Goal: Task Accomplishment & Management: Use online tool/utility

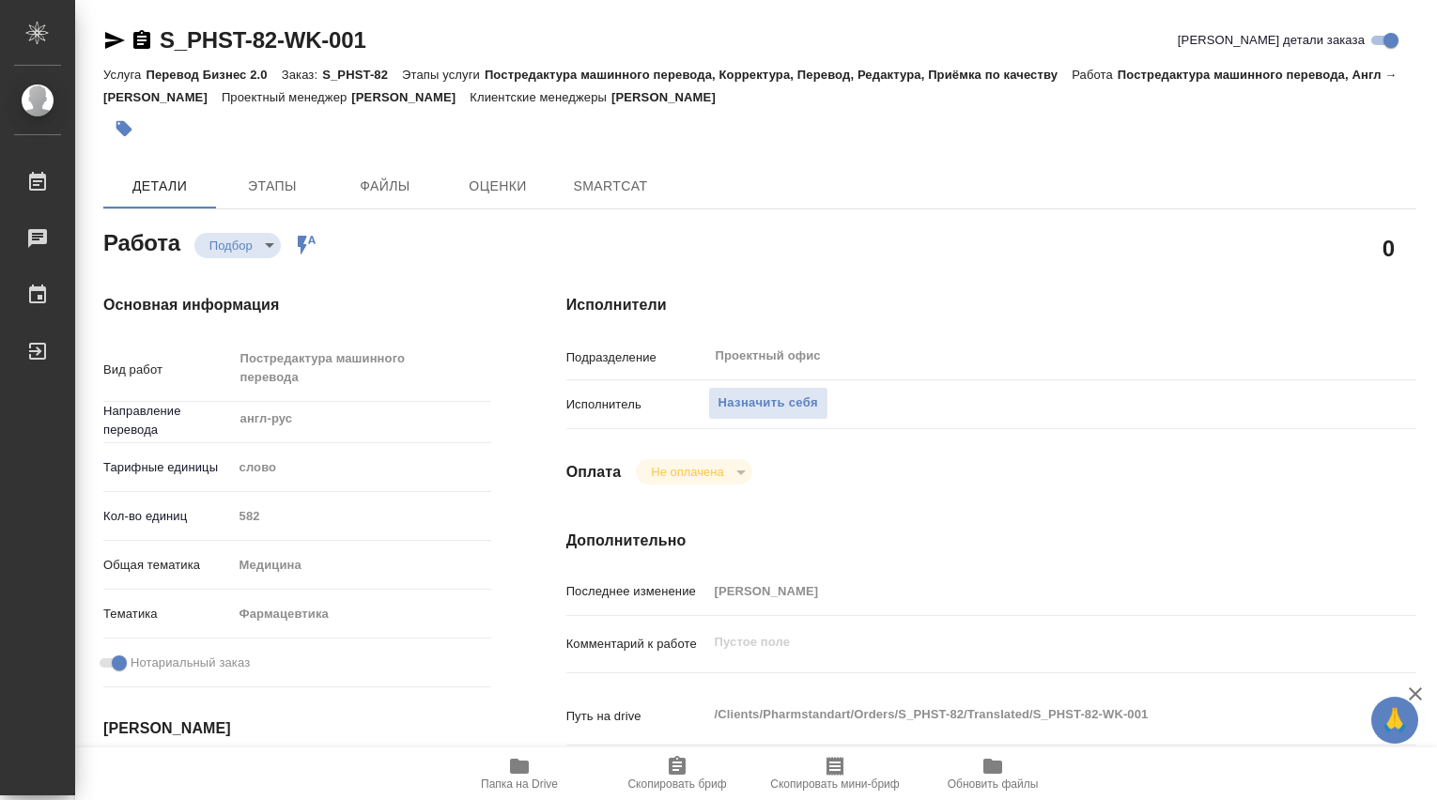
type textarea "x"
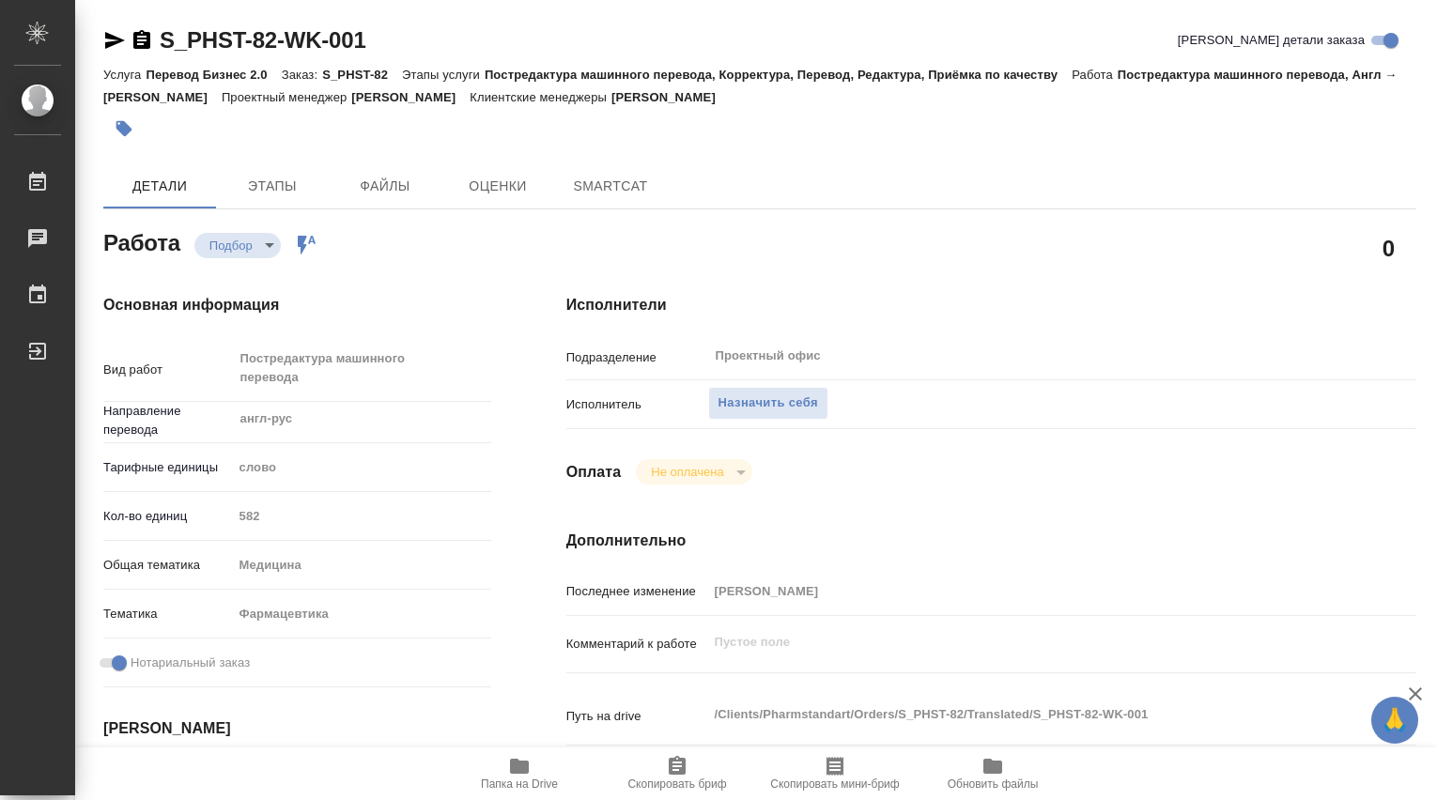
type textarea "x"
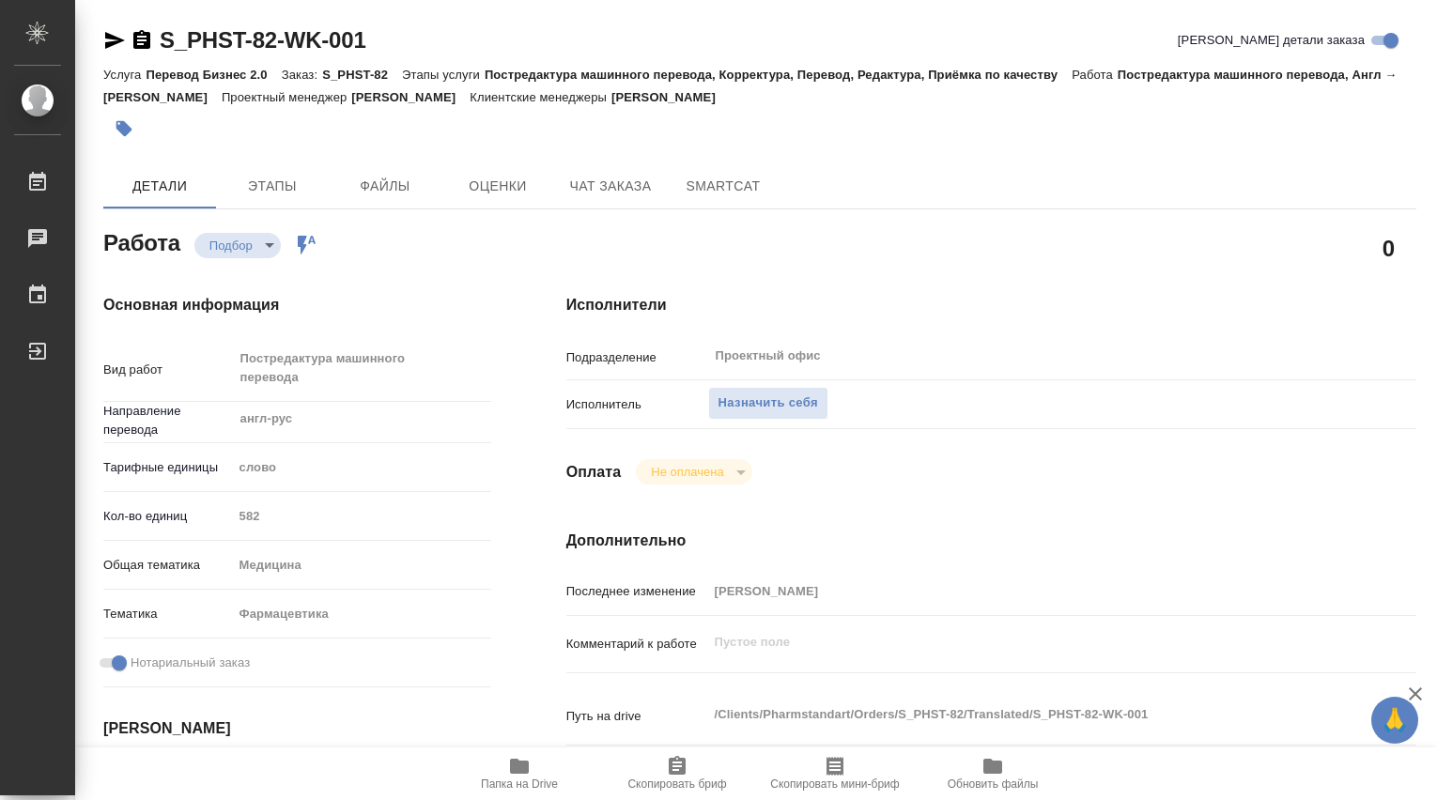
type textarea "x"
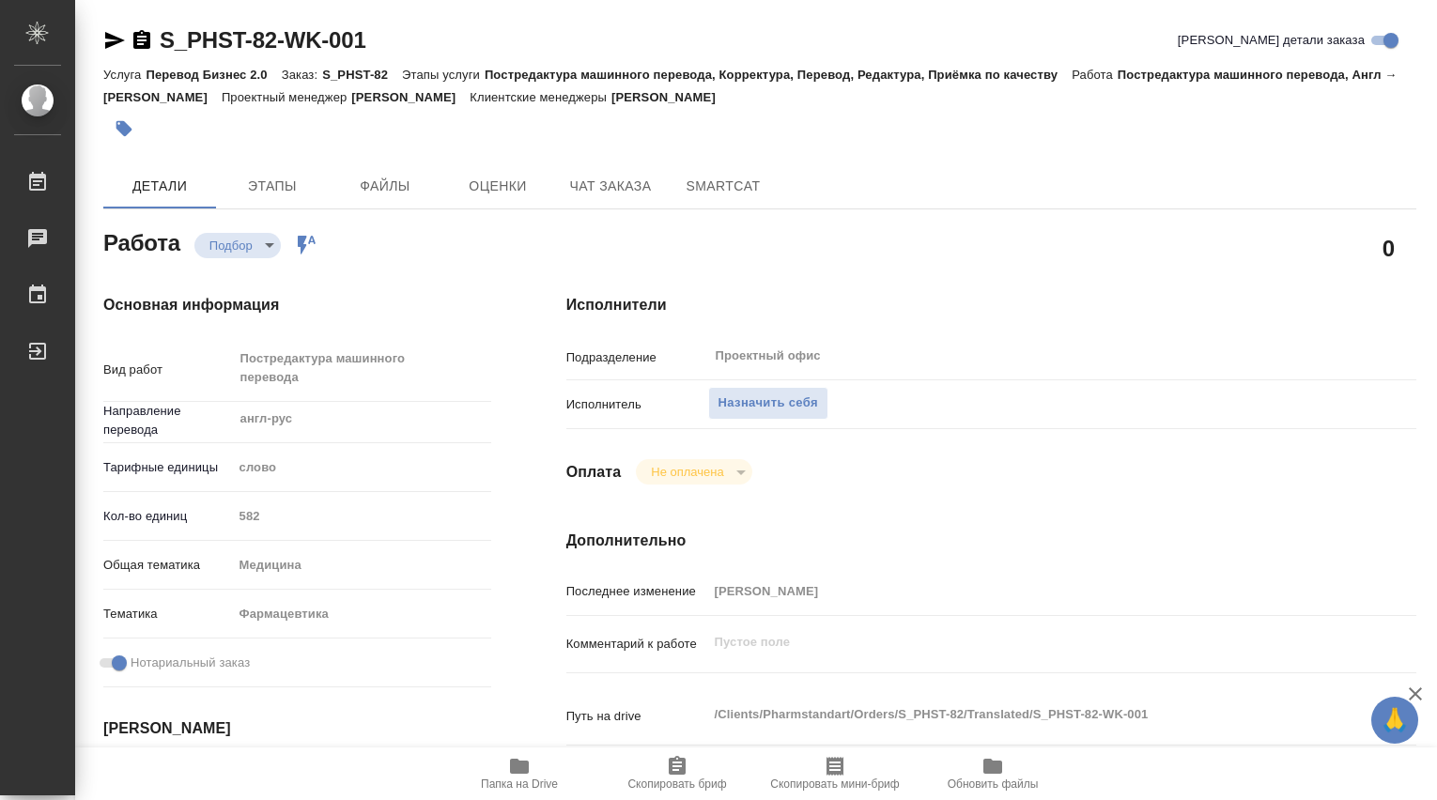
type textarea "x"
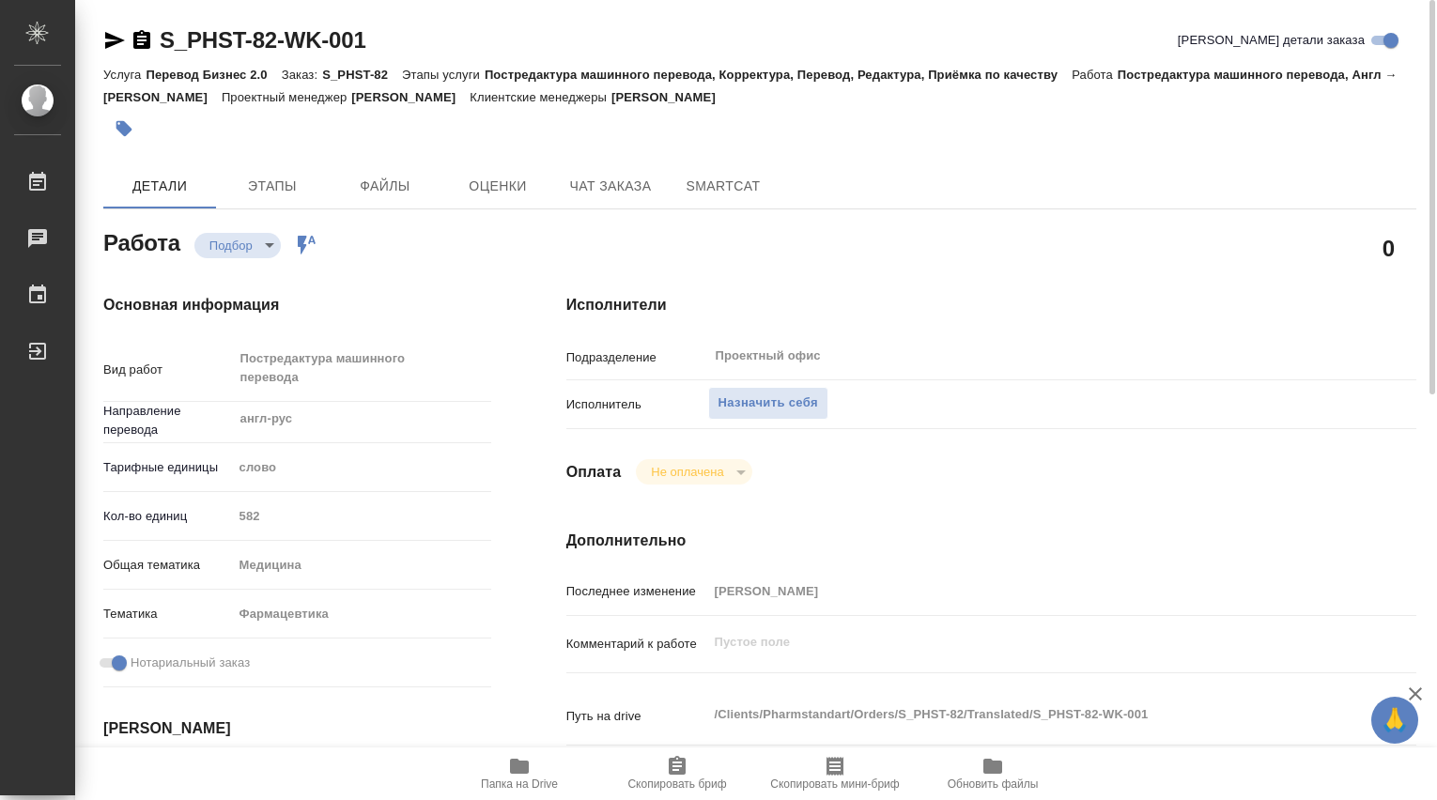
type textarea "x"
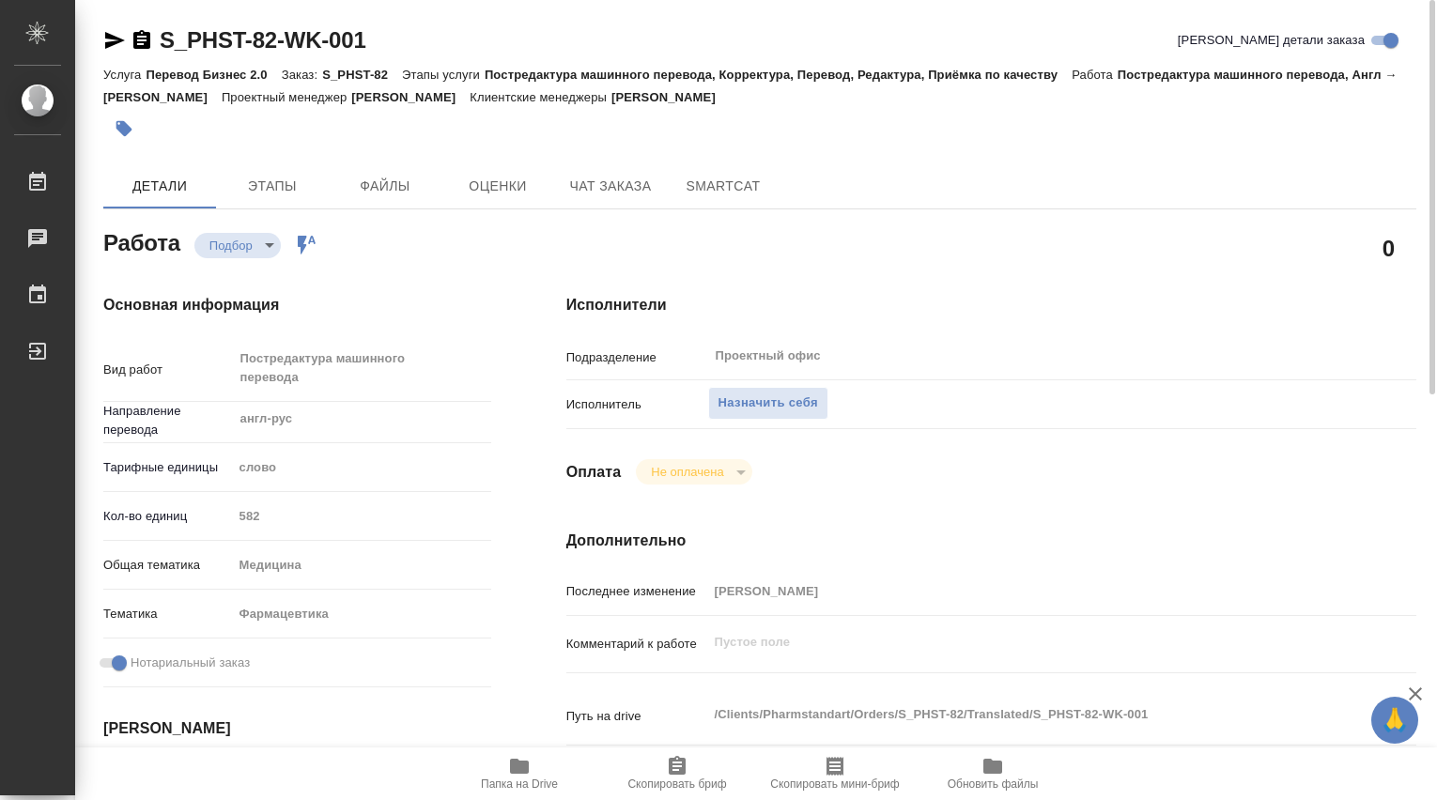
type textarea "x"
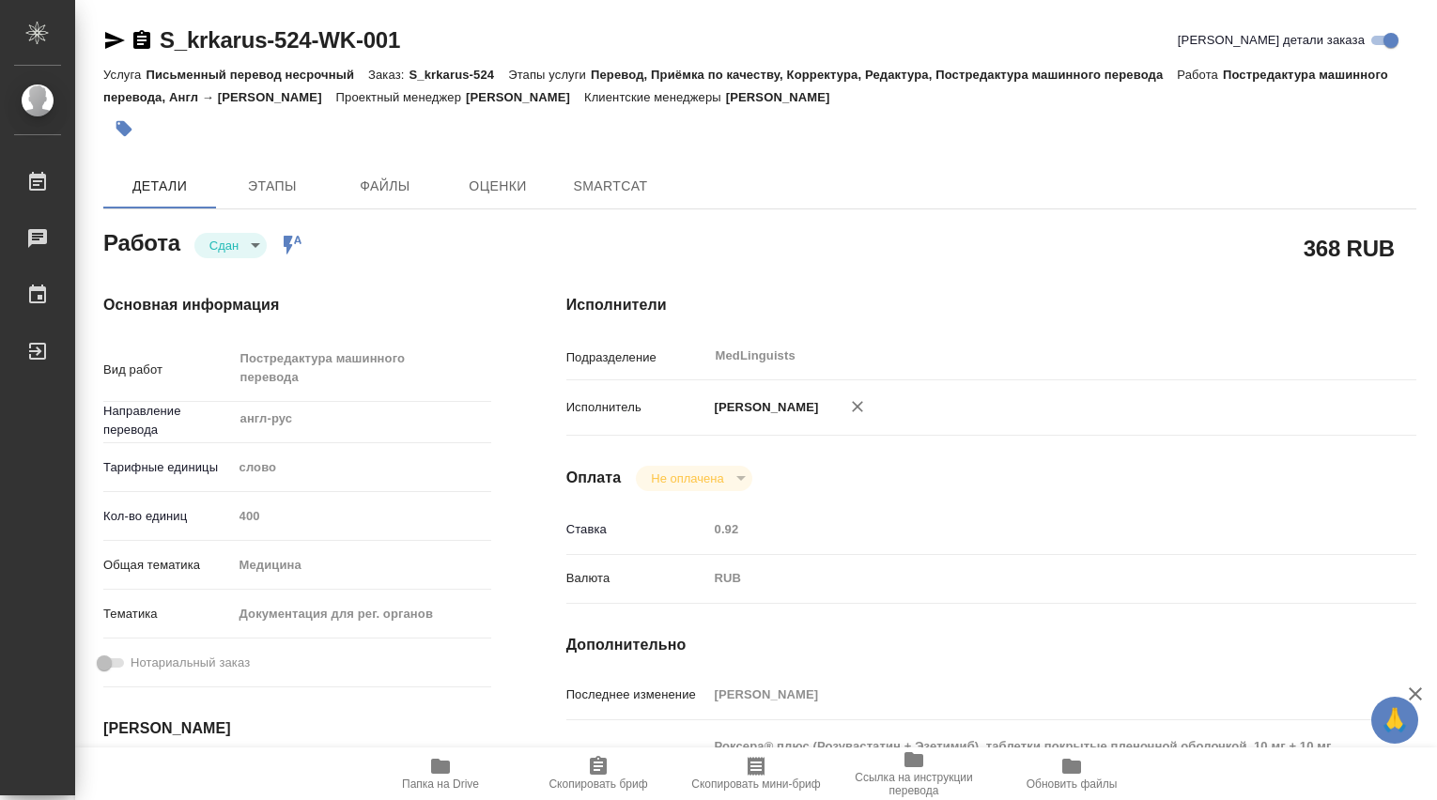
type textarea "x"
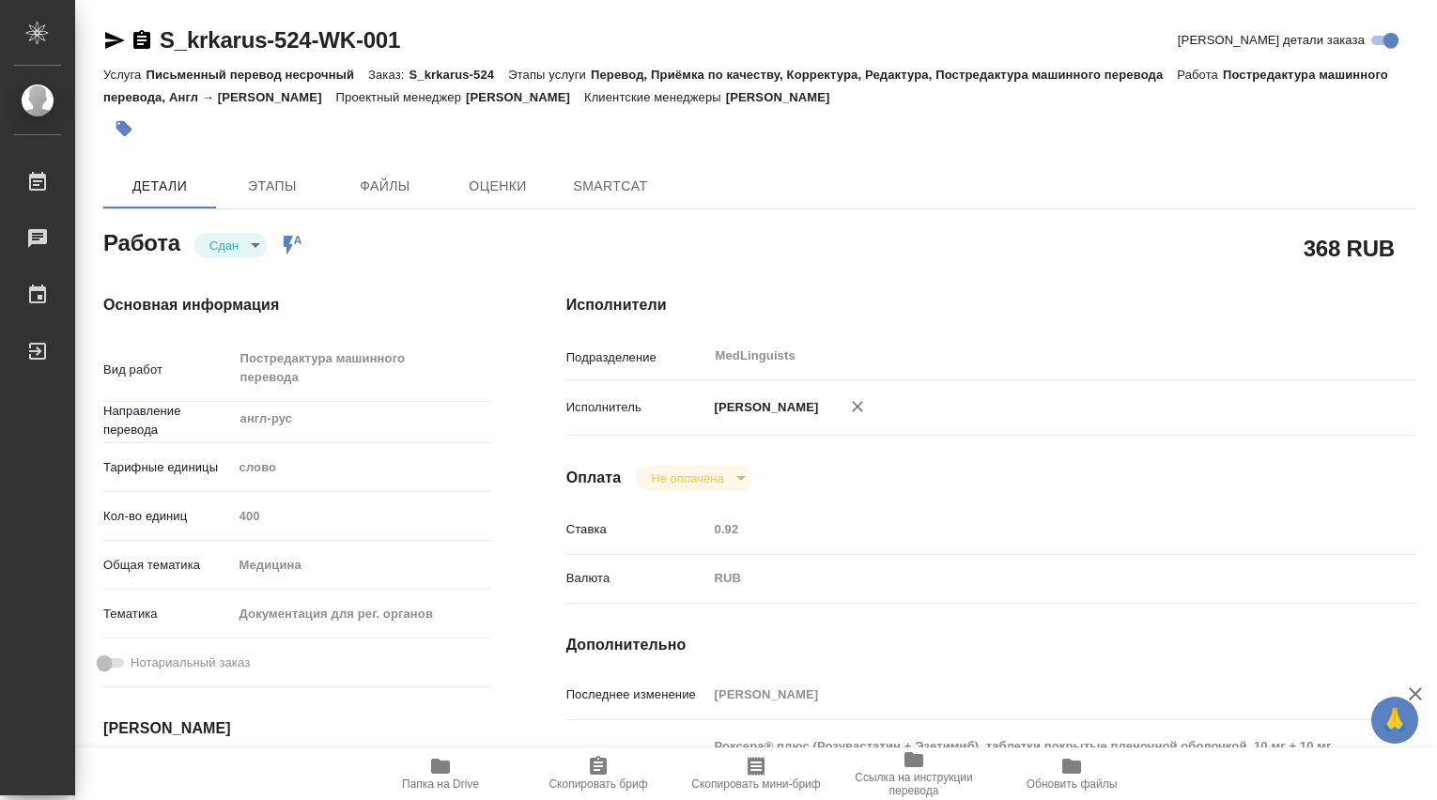
type textarea "x"
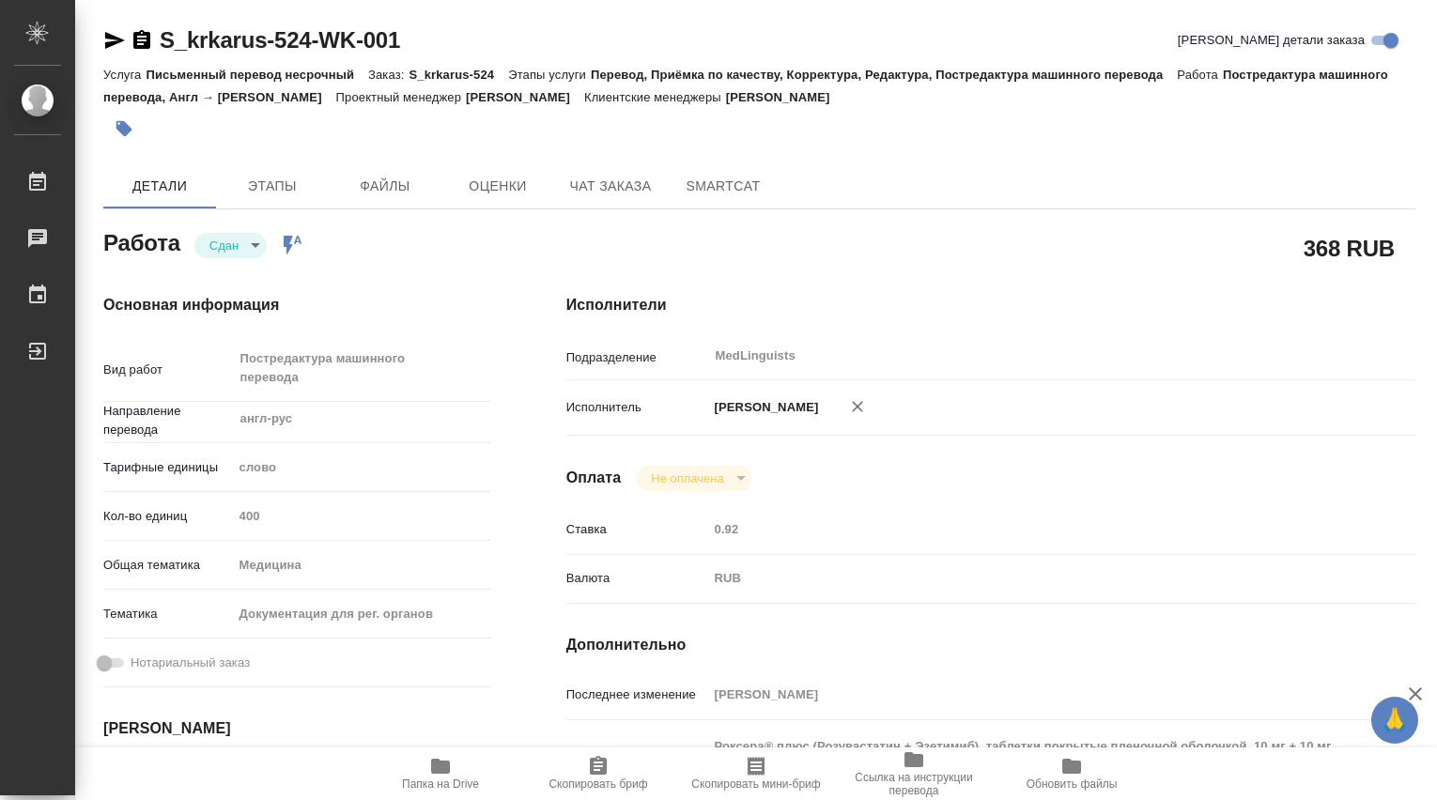
type textarea "x"
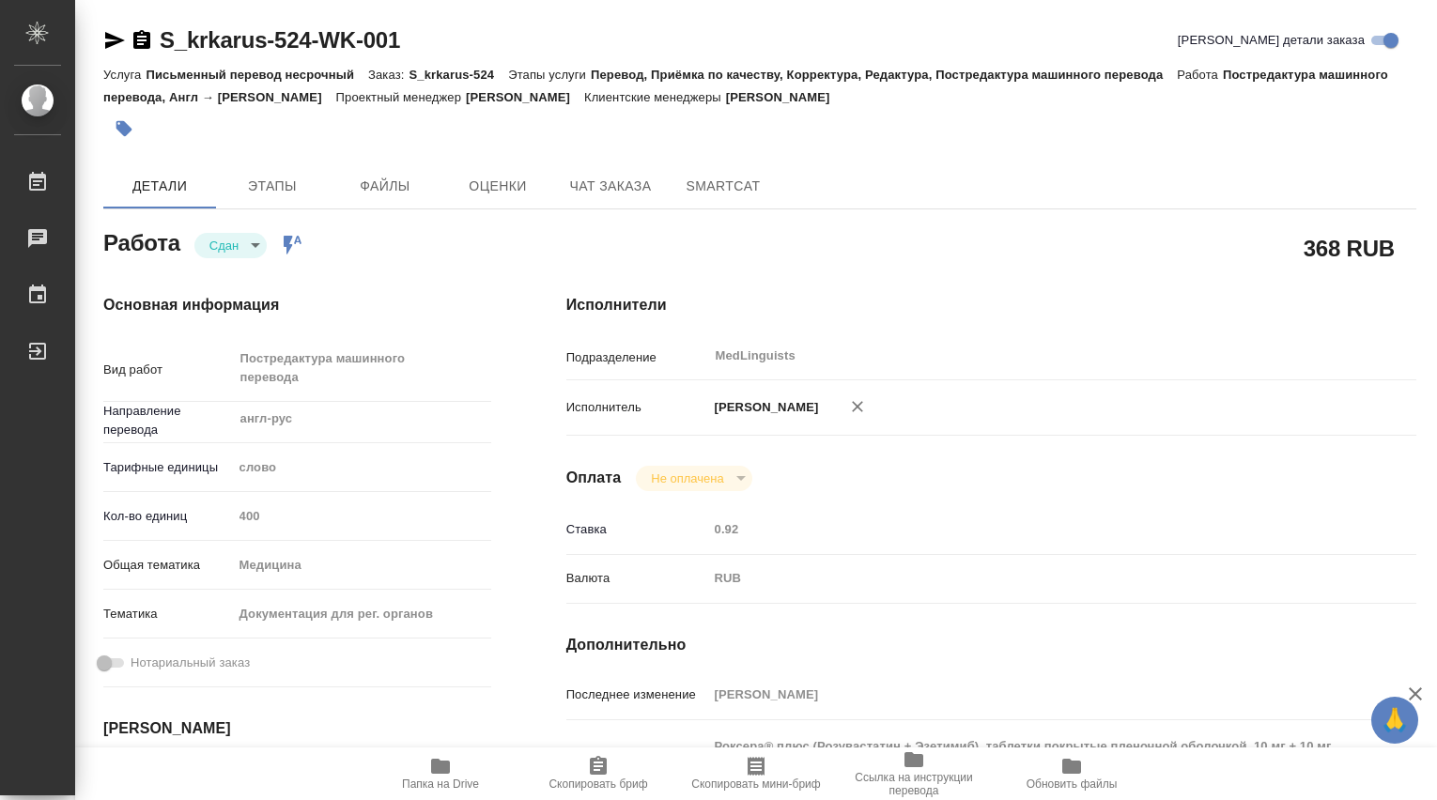
type textarea "x"
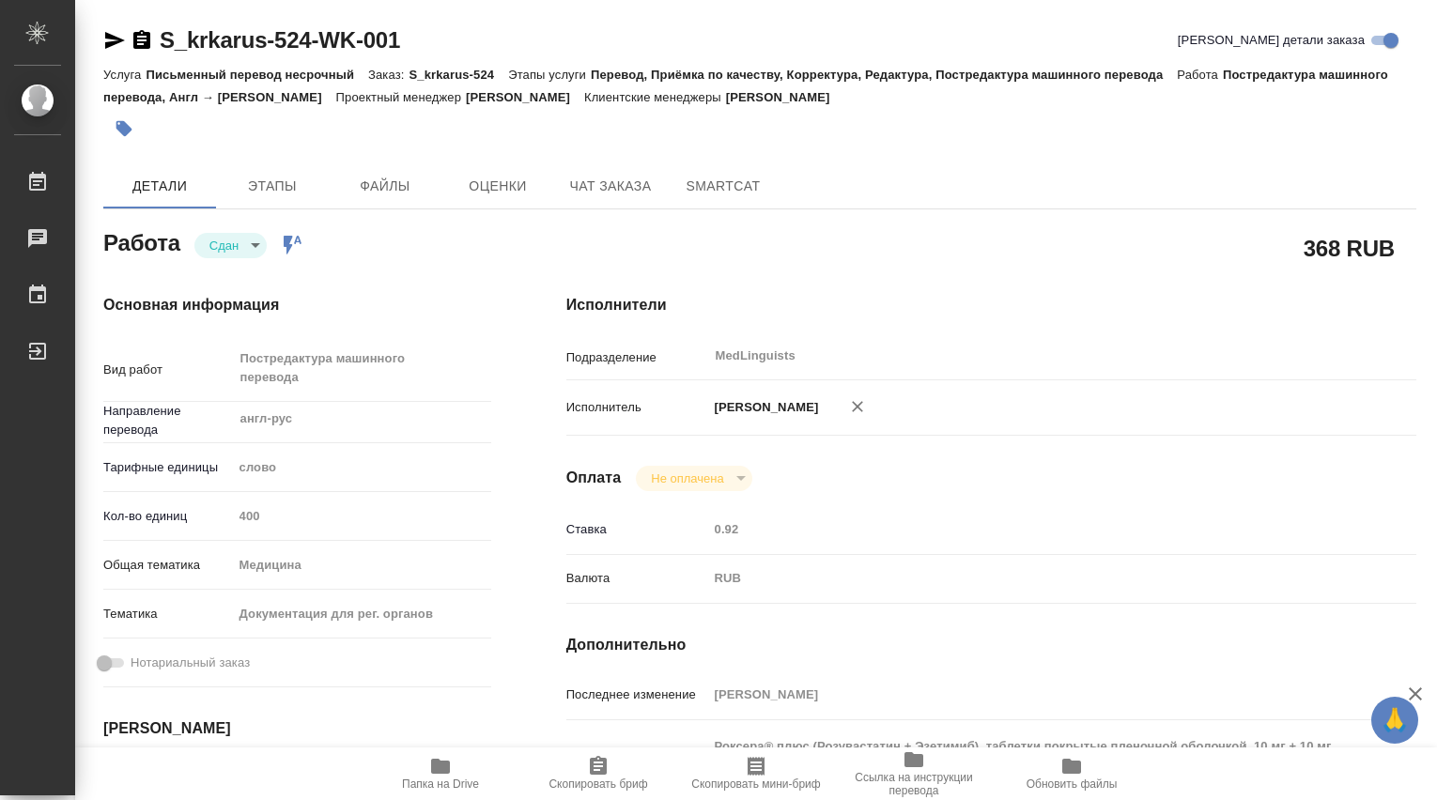
click at [221, 516] on div "Кол-во единиц 400" at bounding box center [297, 516] width 388 height 33
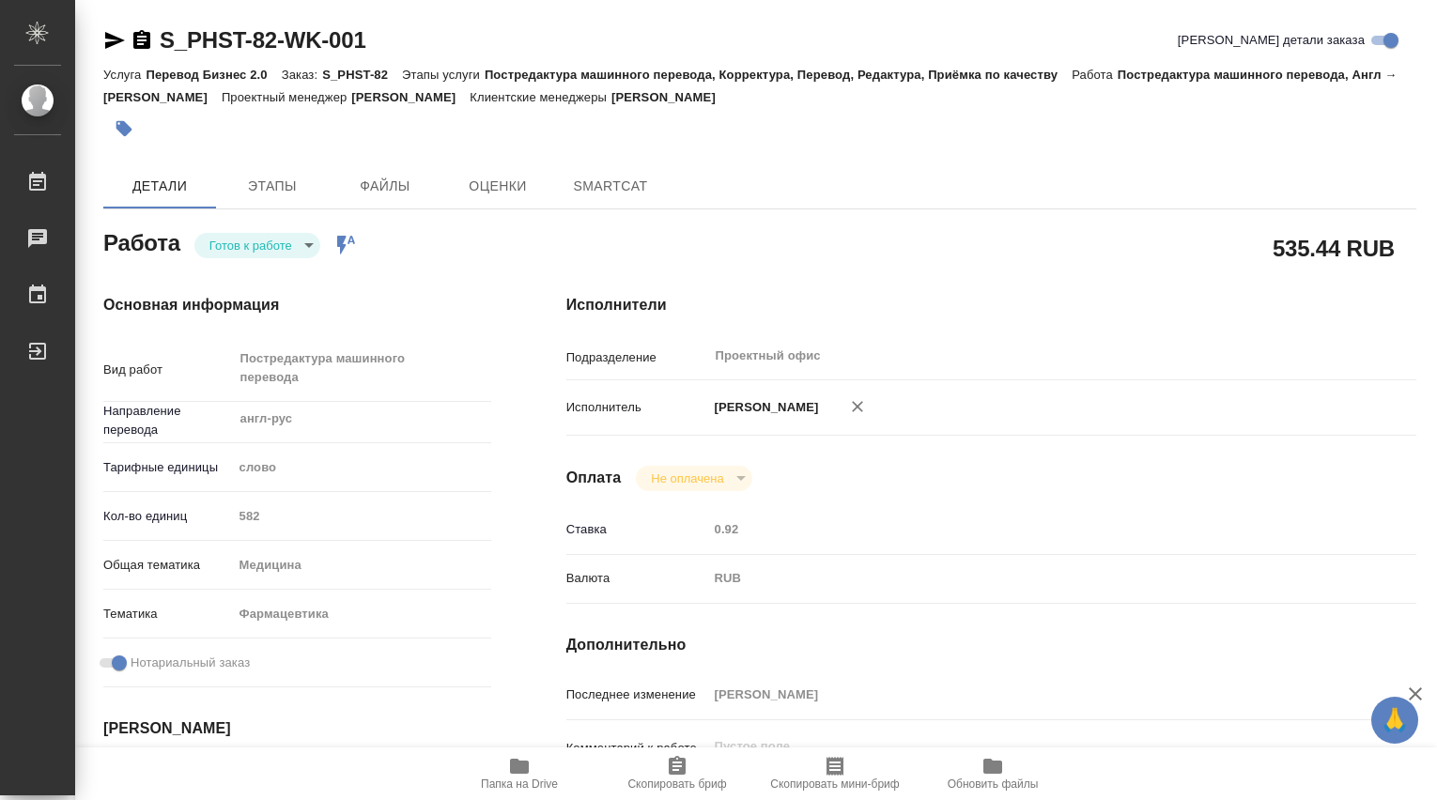
type textarea "x"
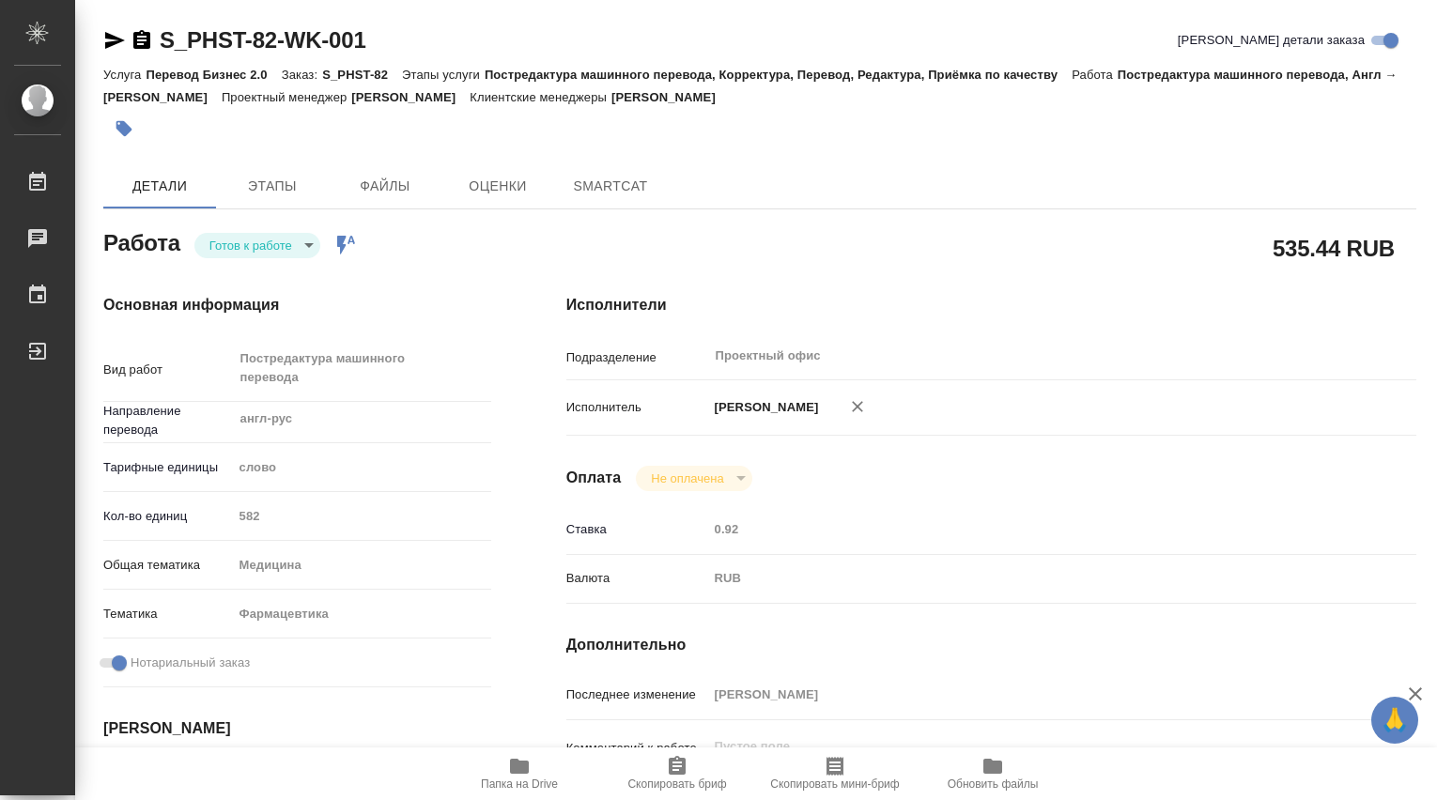
type textarea "x"
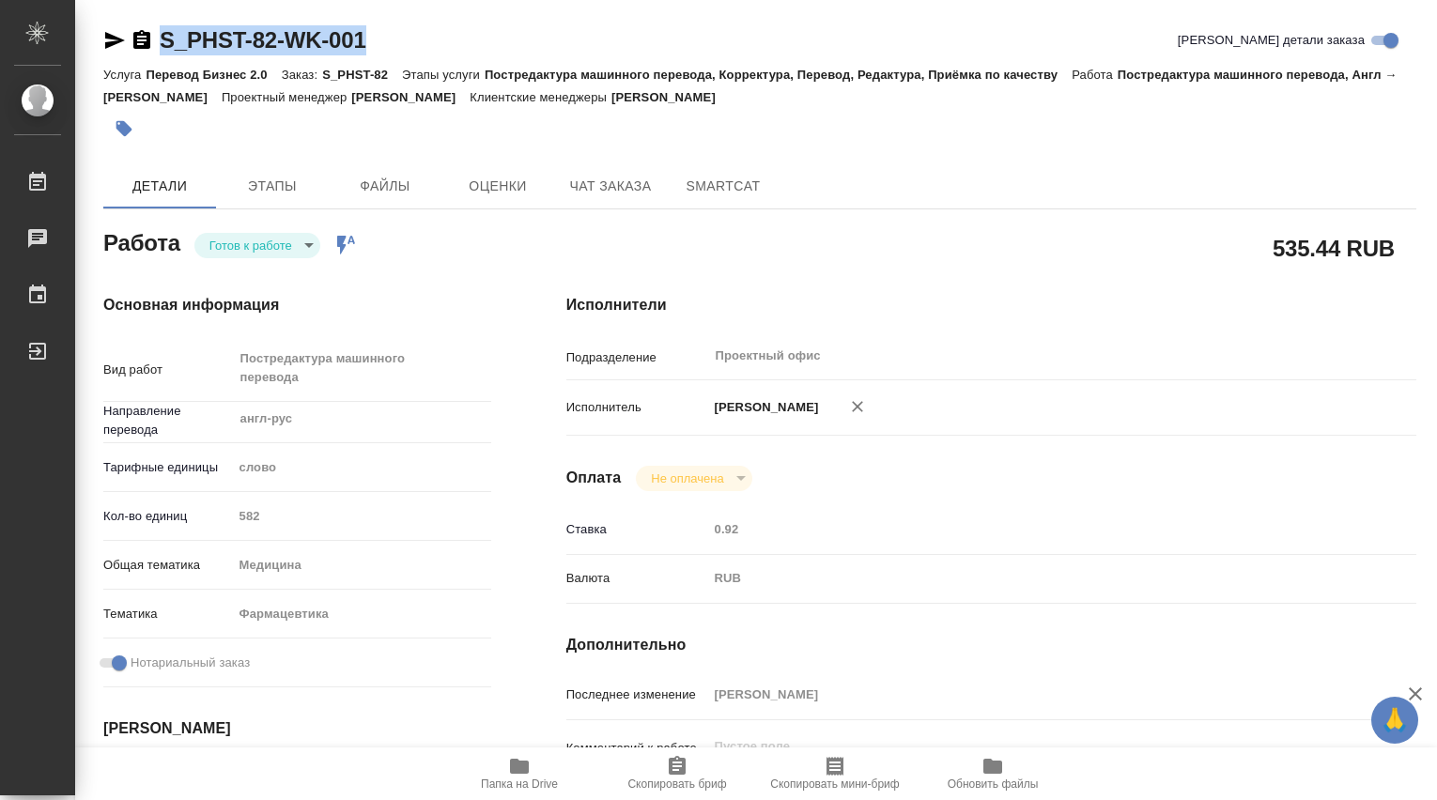
type textarea "x"
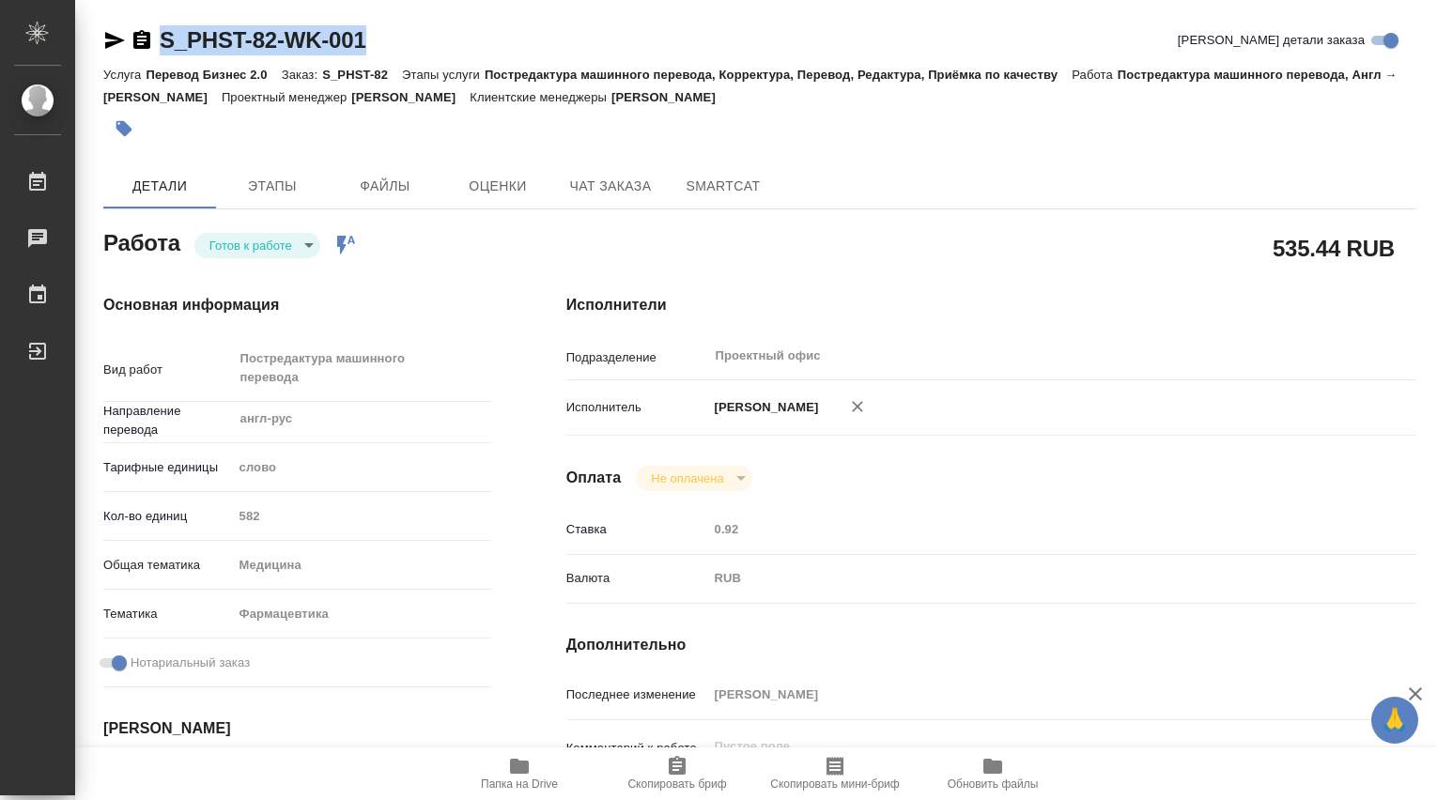
drag, startPoint x: 368, startPoint y: 39, endPoint x: 144, endPoint y: 31, distance: 224.6
click at [144, 31] on div "S_PHST-82-WK-001 Кратко детали заказа" at bounding box center [759, 40] width 1313 height 30
copy link "S_PHST-82-WK-001"
type textarea "x"
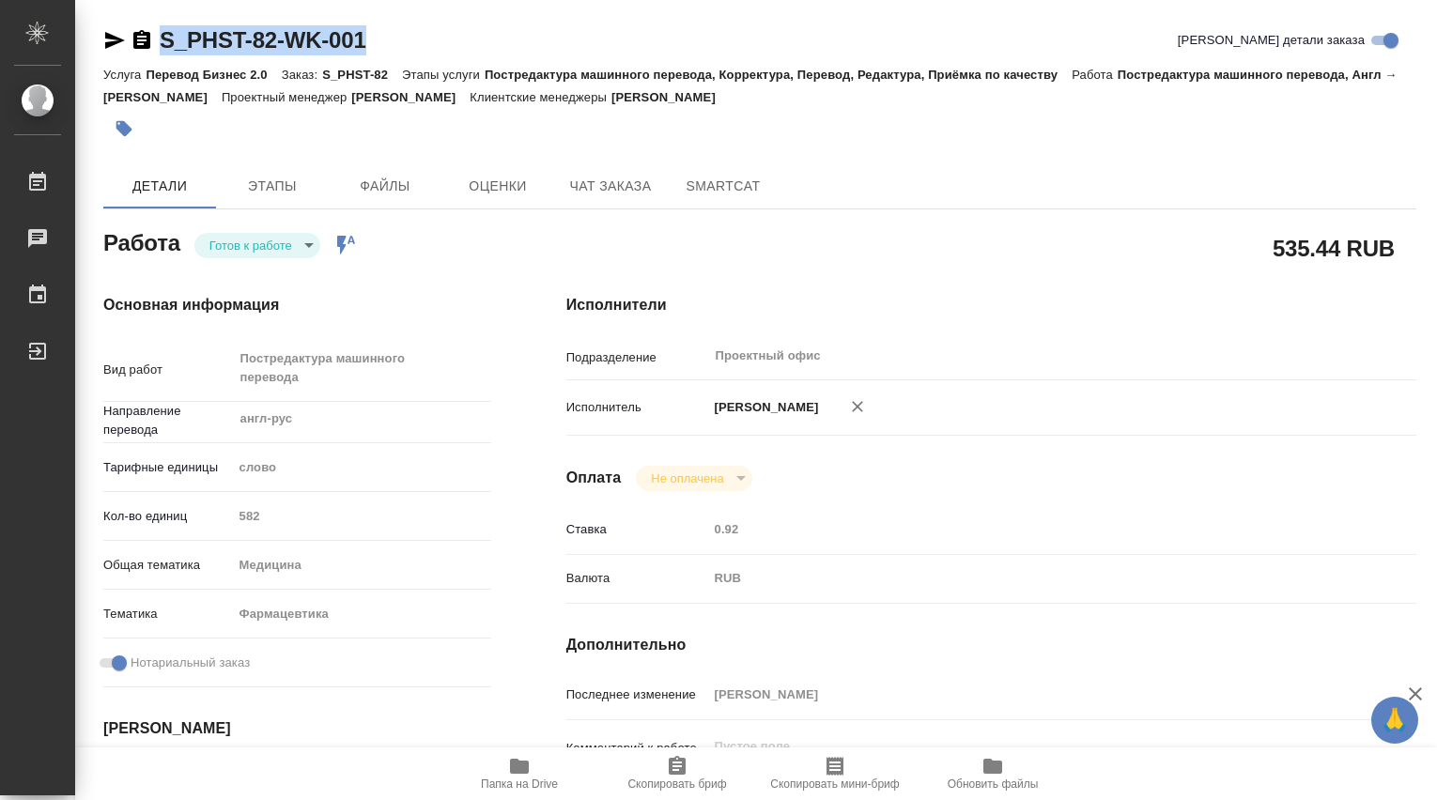
type textarea "x"
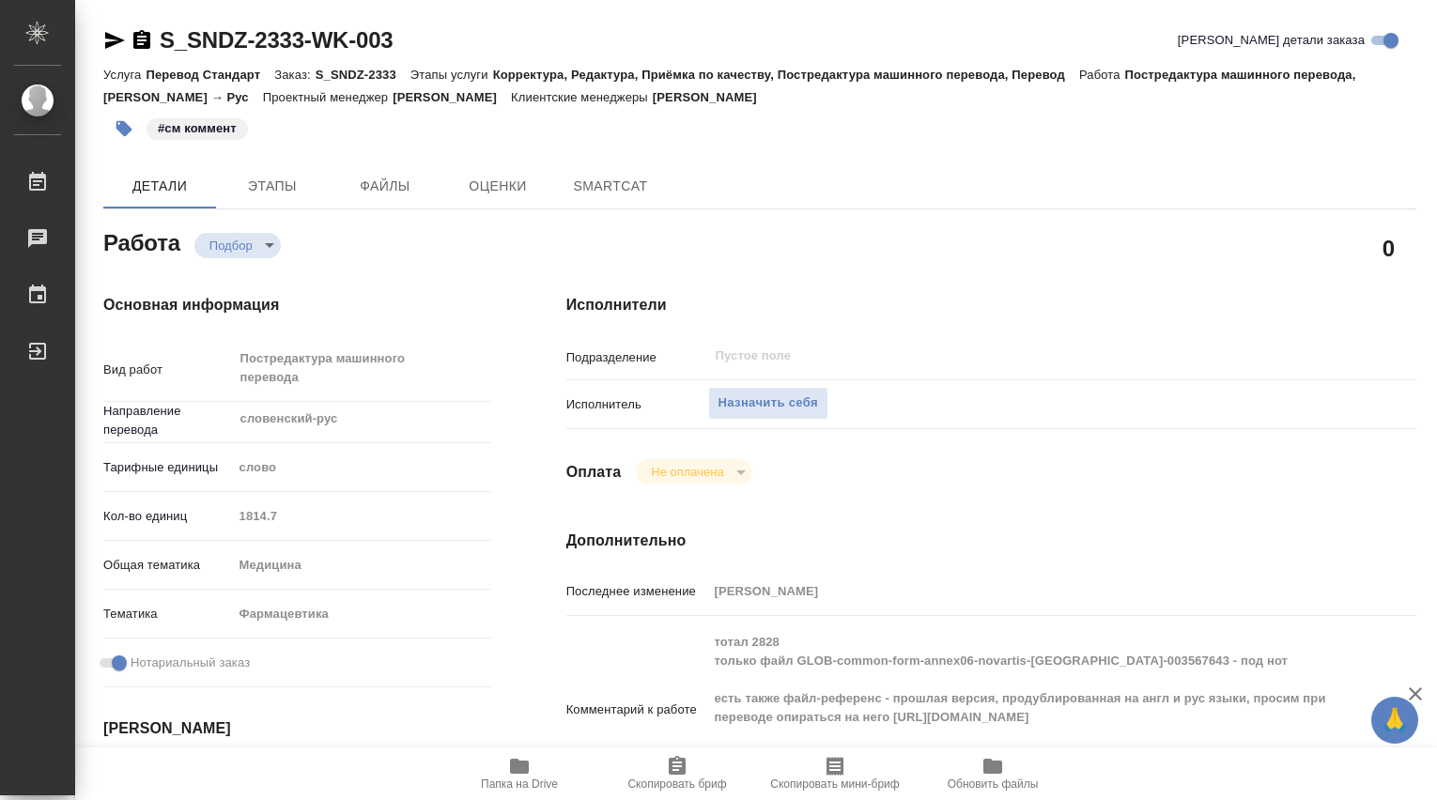
type textarea "x"
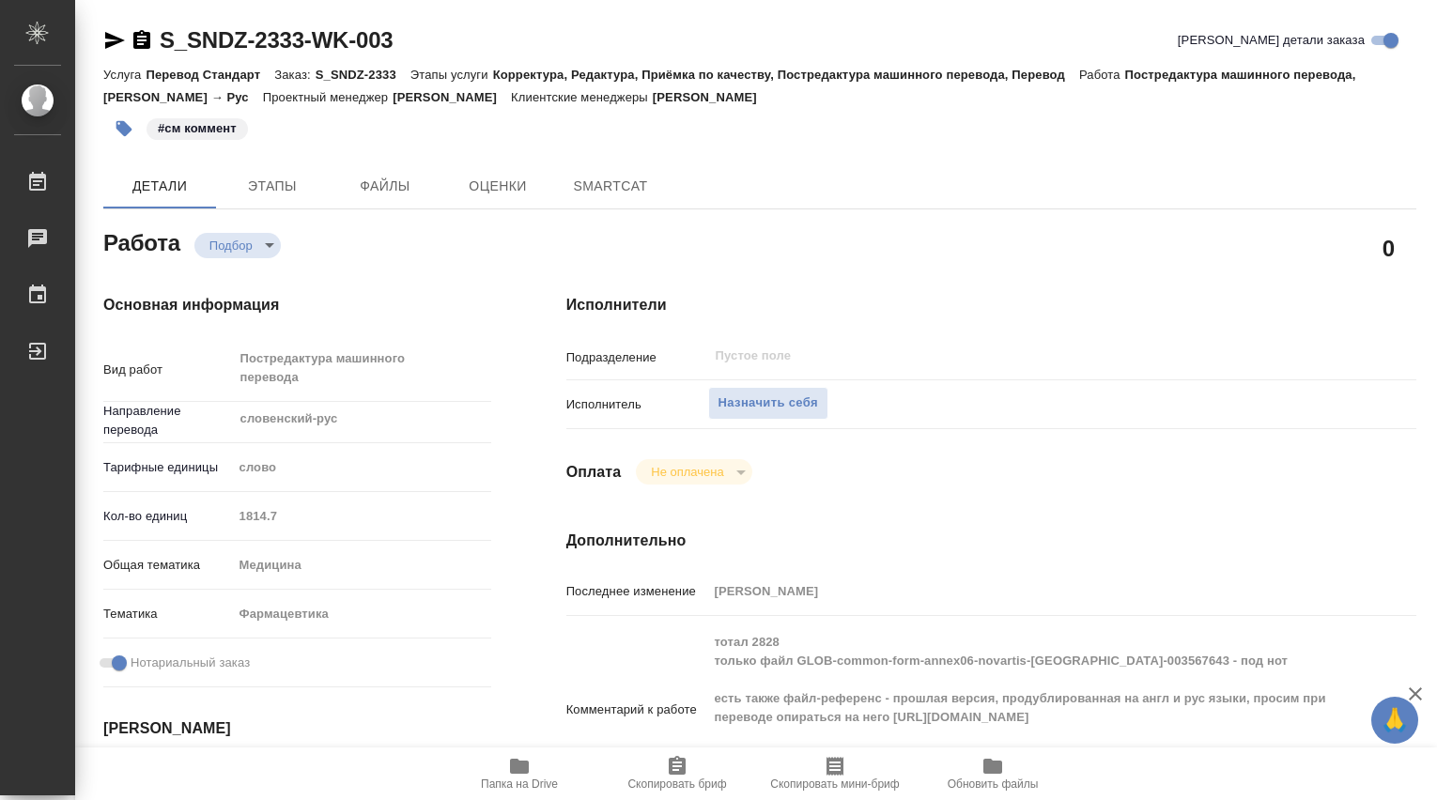
type textarea "x"
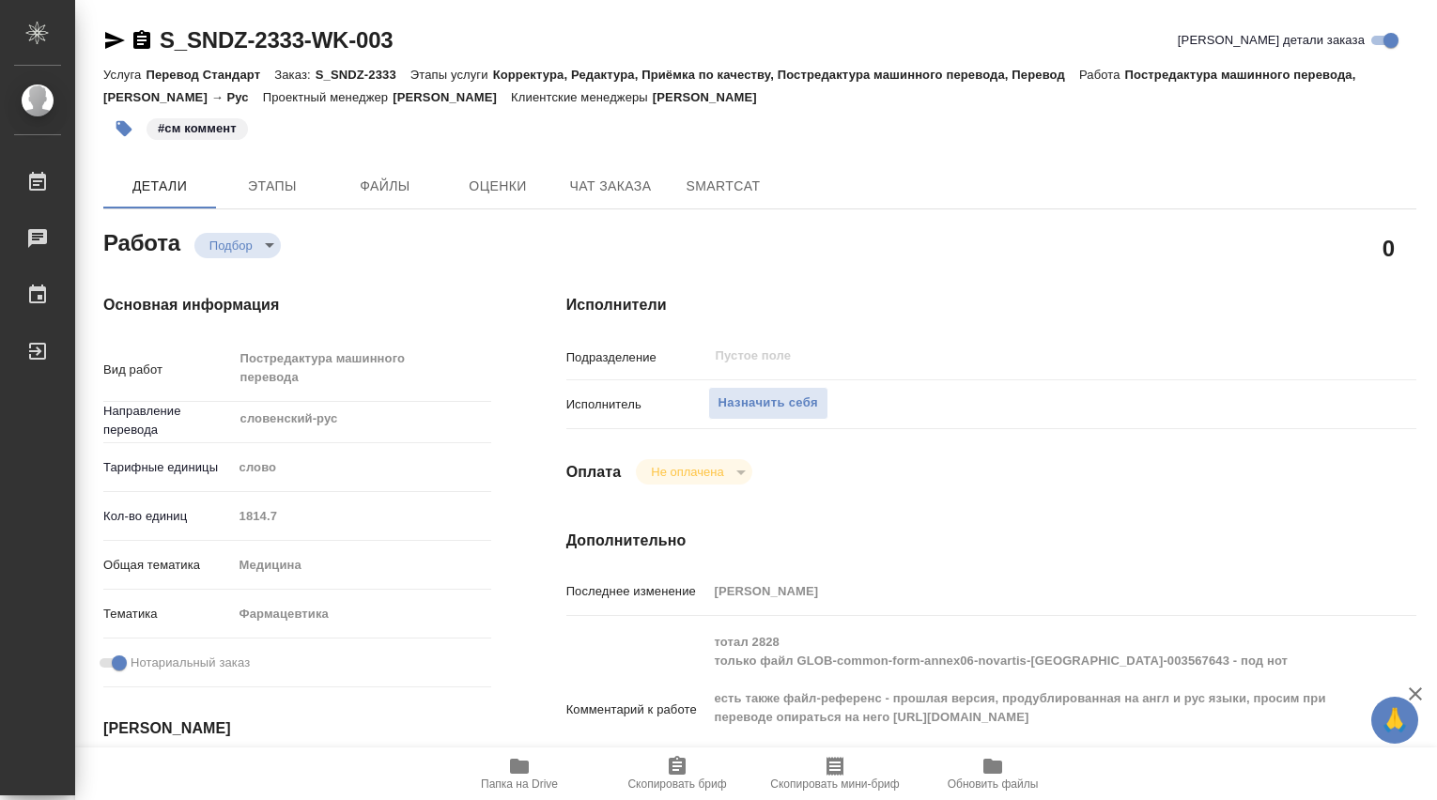
type textarea "x"
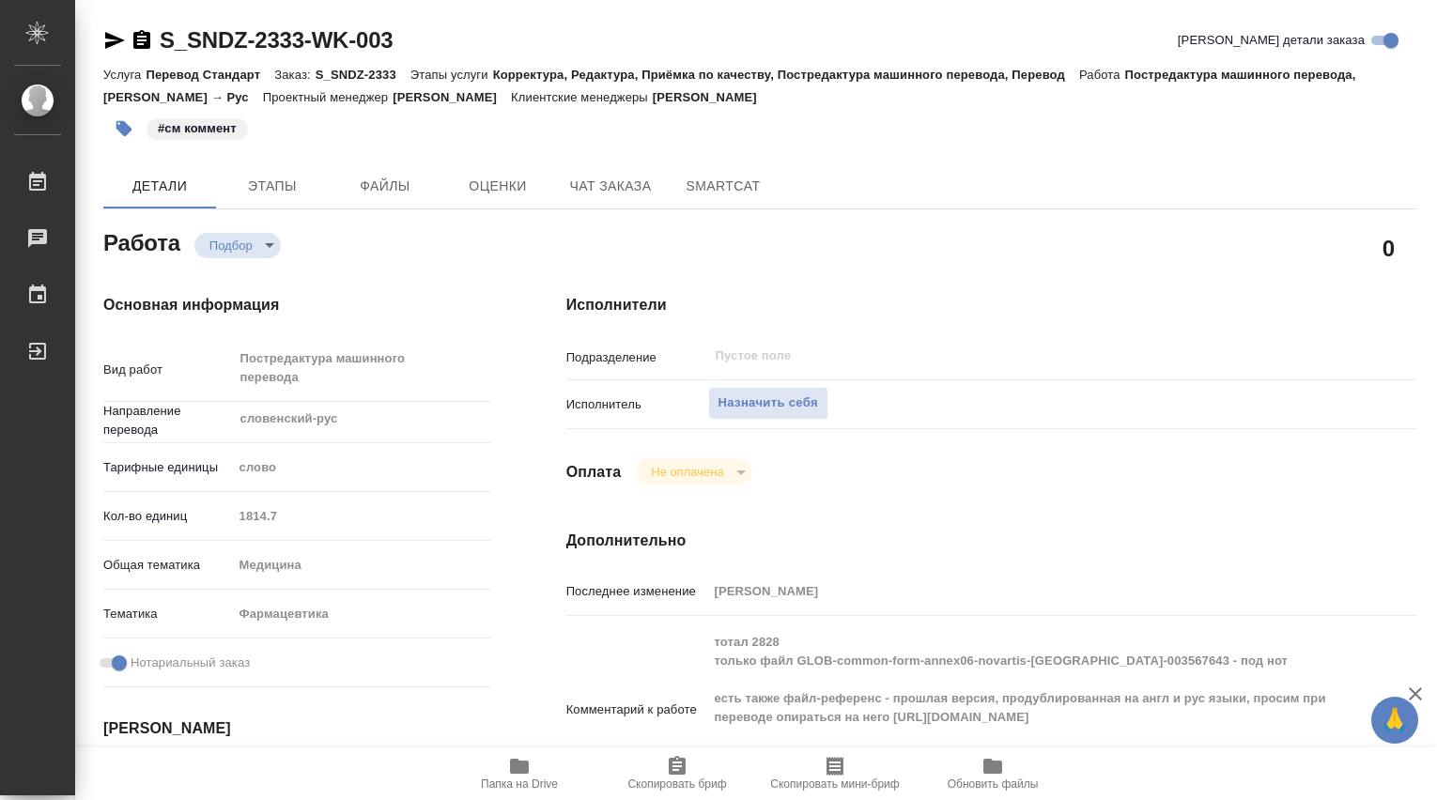
scroll to position [313, 0]
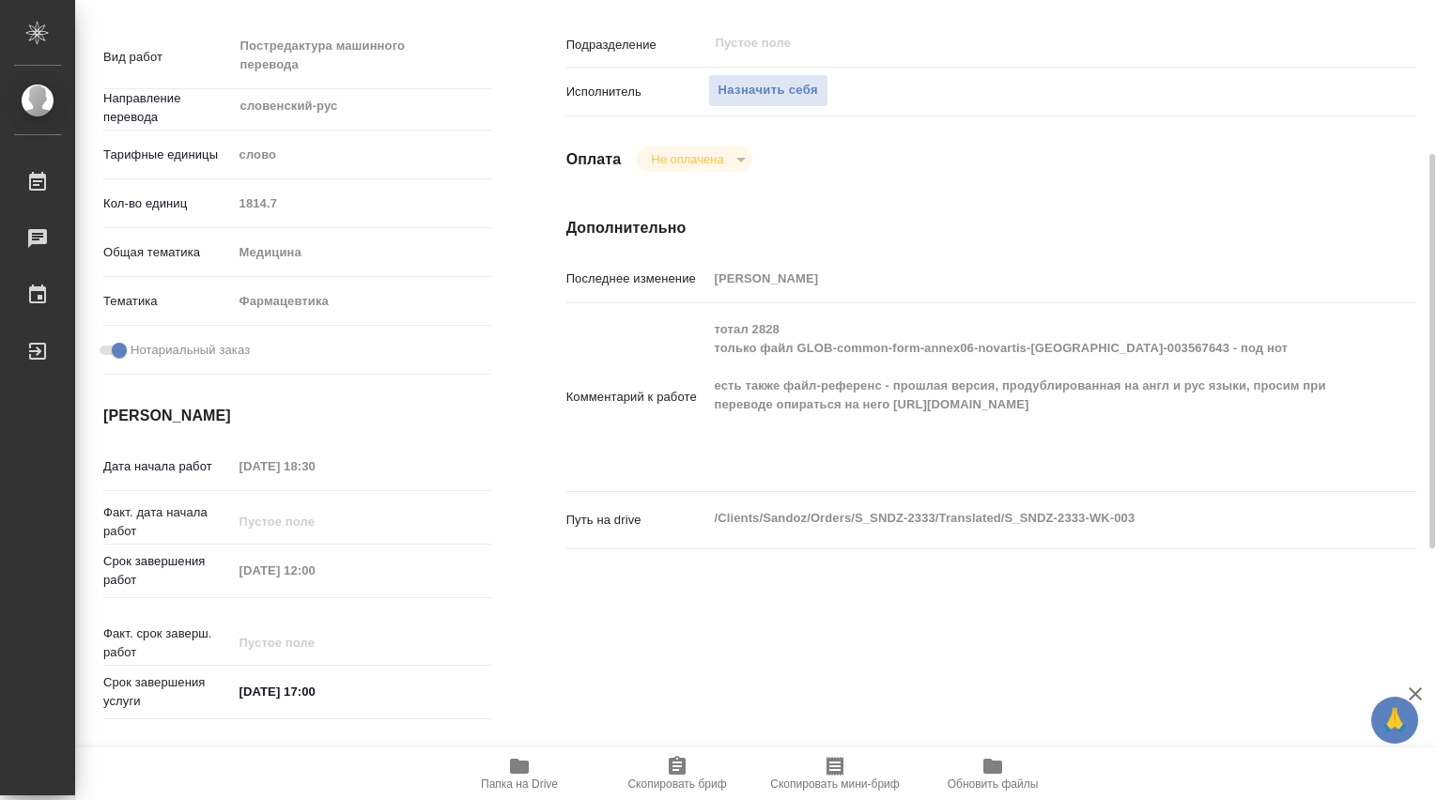
type textarea "x"
